Goal: Information Seeking & Learning: Learn about a topic

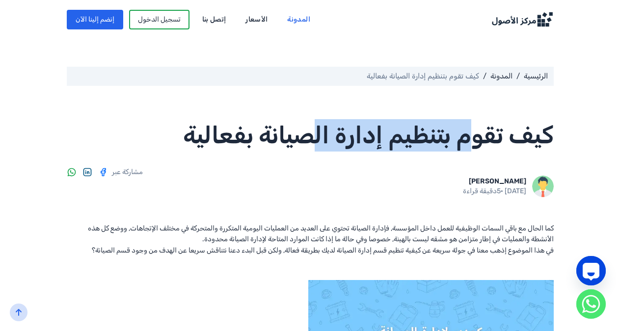
click at [369, 130] on h1 "كيف تقوم بتنظيم إدارة الصيانة بفعالية" at bounding box center [359, 135] width 390 height 32
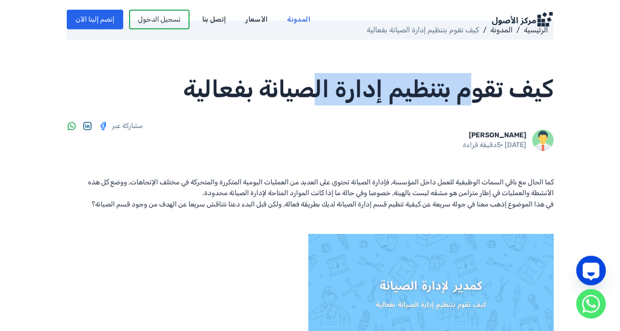
scroll to position [62, 0]
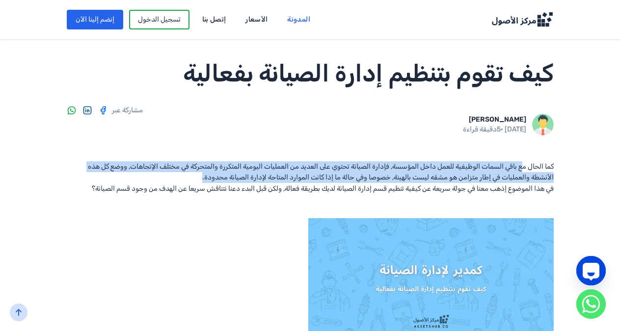
drag, startPoint x: 564, startPoint y: 164, endPoint x: 340, endPoint y: 174, distance: 225.0
click at [340, 174] on div "كما الحال مع باقي السمات الوظيفية للعمل داخل المؤسسة, فإدارة الصيانة تحتوي على …" at bounding box center [310, 177] width 487 height 33
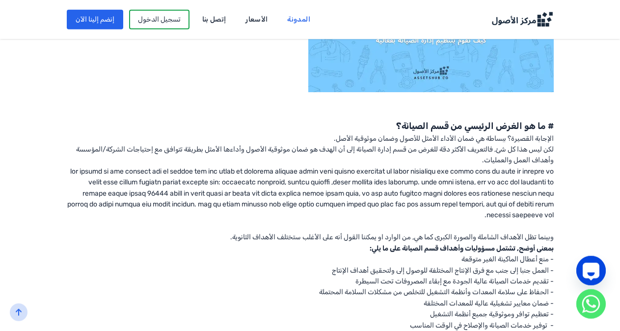
scroll to position [371, 0]
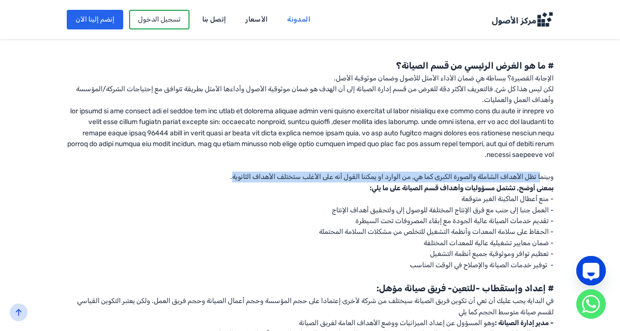
drag, startPoint x: 584, startPoint y: 156, endPoint x: 272, endPoint y: 151, distance: 312.6
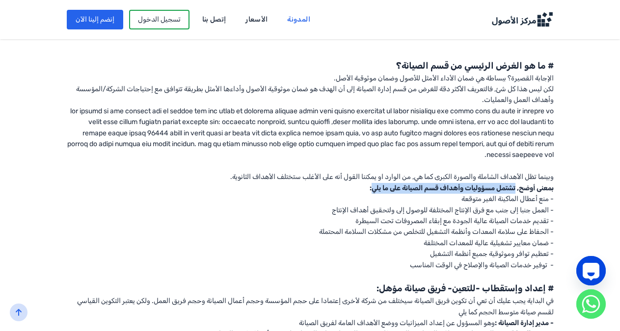
drag, startPoint x: 560, startPoint y: 167, endPoint x: 420, endPoint y: 161, distance: 140.5
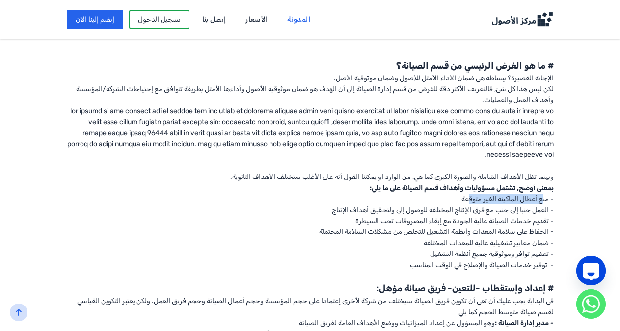
drag, startPoint x: 586, startPoint y: 180, endPoint x: 509, endPoint y: 174, distance: 76.7
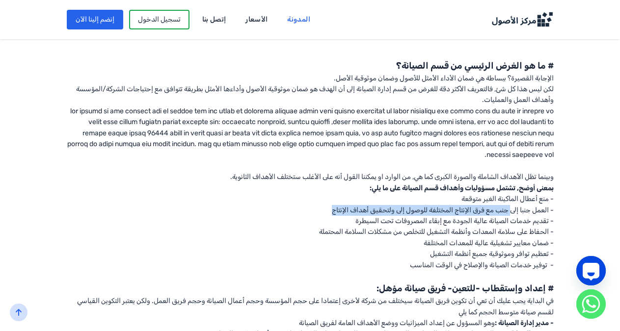
drag, startPoint x: 552, startPoint y: 187, endPoint x: 373, endPoint y: 187, distance: 178.6
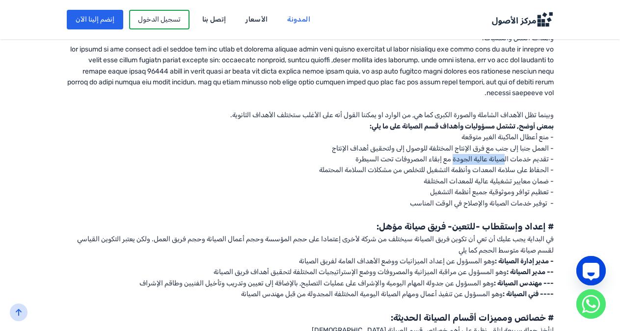
drag, startPoint x: 546, startPoint y: 135, endPoint x: 497, endPoint y: 135, distance: 48.6
drag, startPoint x: 552, startPoint y: 161, endPoint x: 510, endPoint y: 160, distance: 41.7
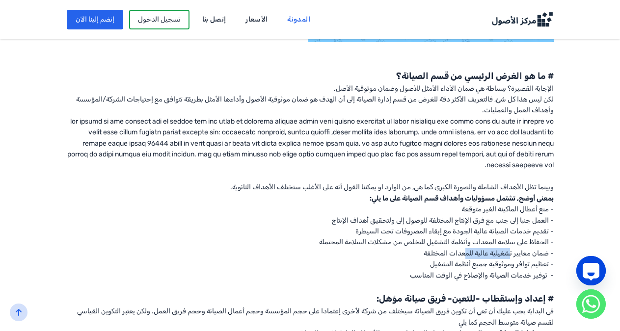
scroll to position [371, 0]
